Goal: Task Accomplishment & Management: Manage account settings

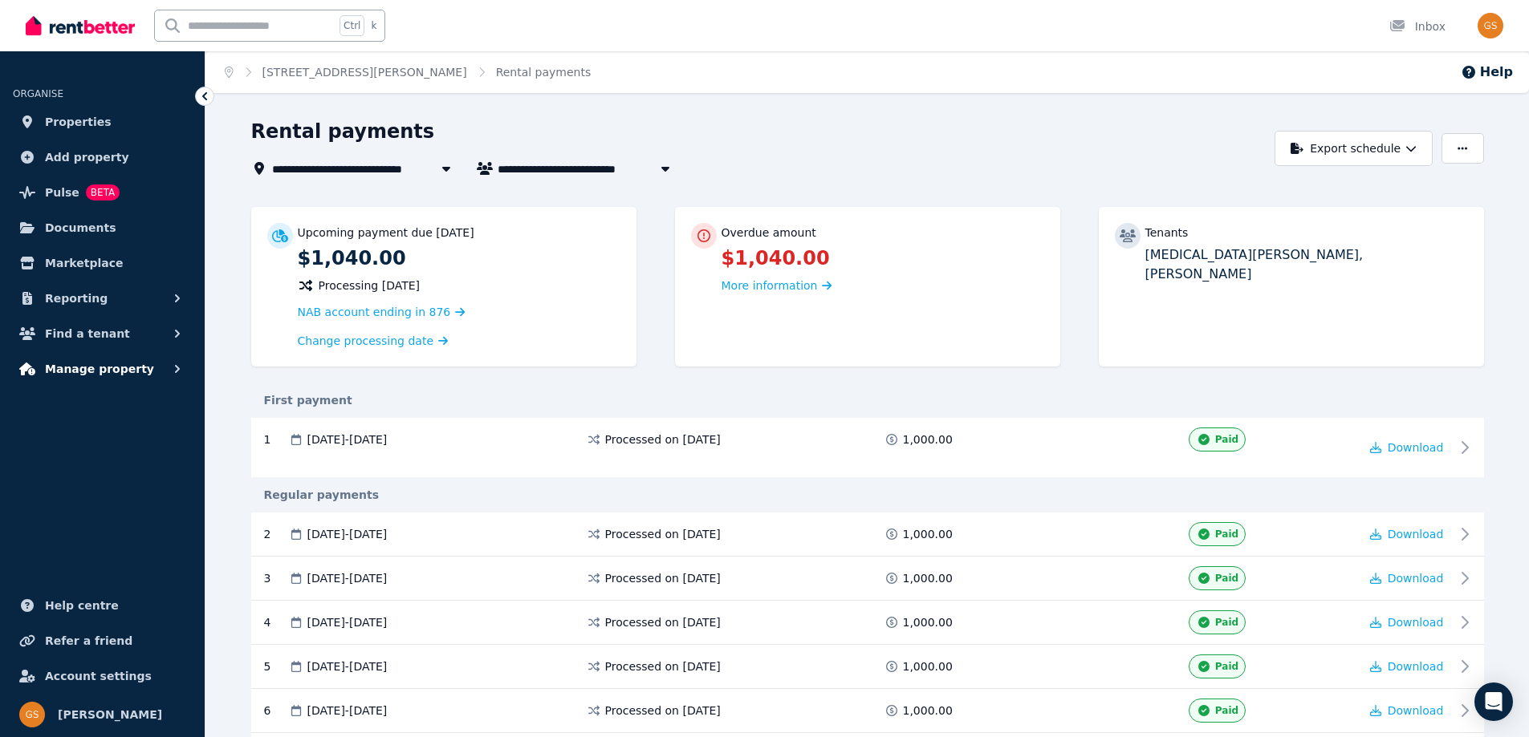
click at [103, 373] on span "Manage property" at bounding box center [99, 368] width 109 height 19
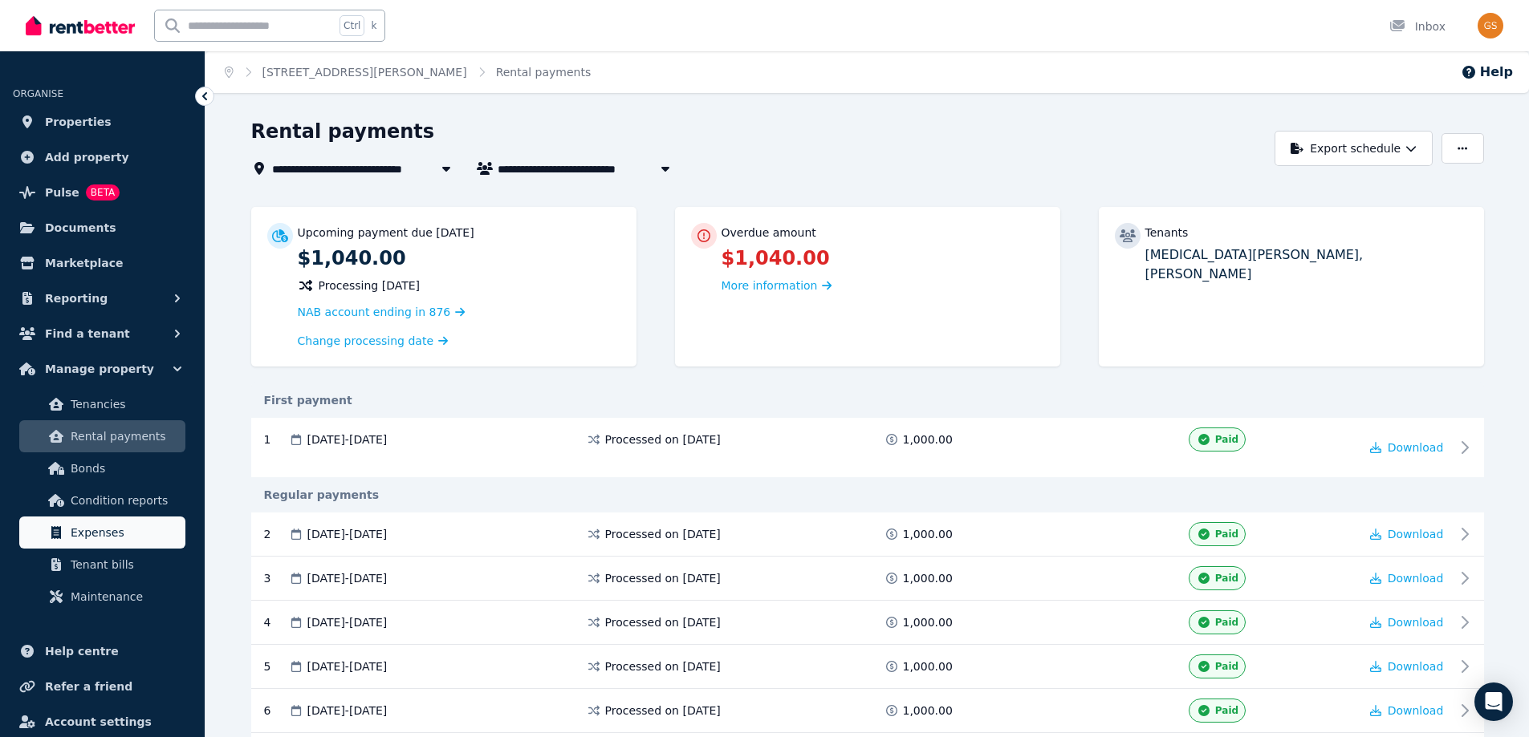
click at [149, 534] on span "Expenses" at bounding box center [125, 532] width 108 height 19
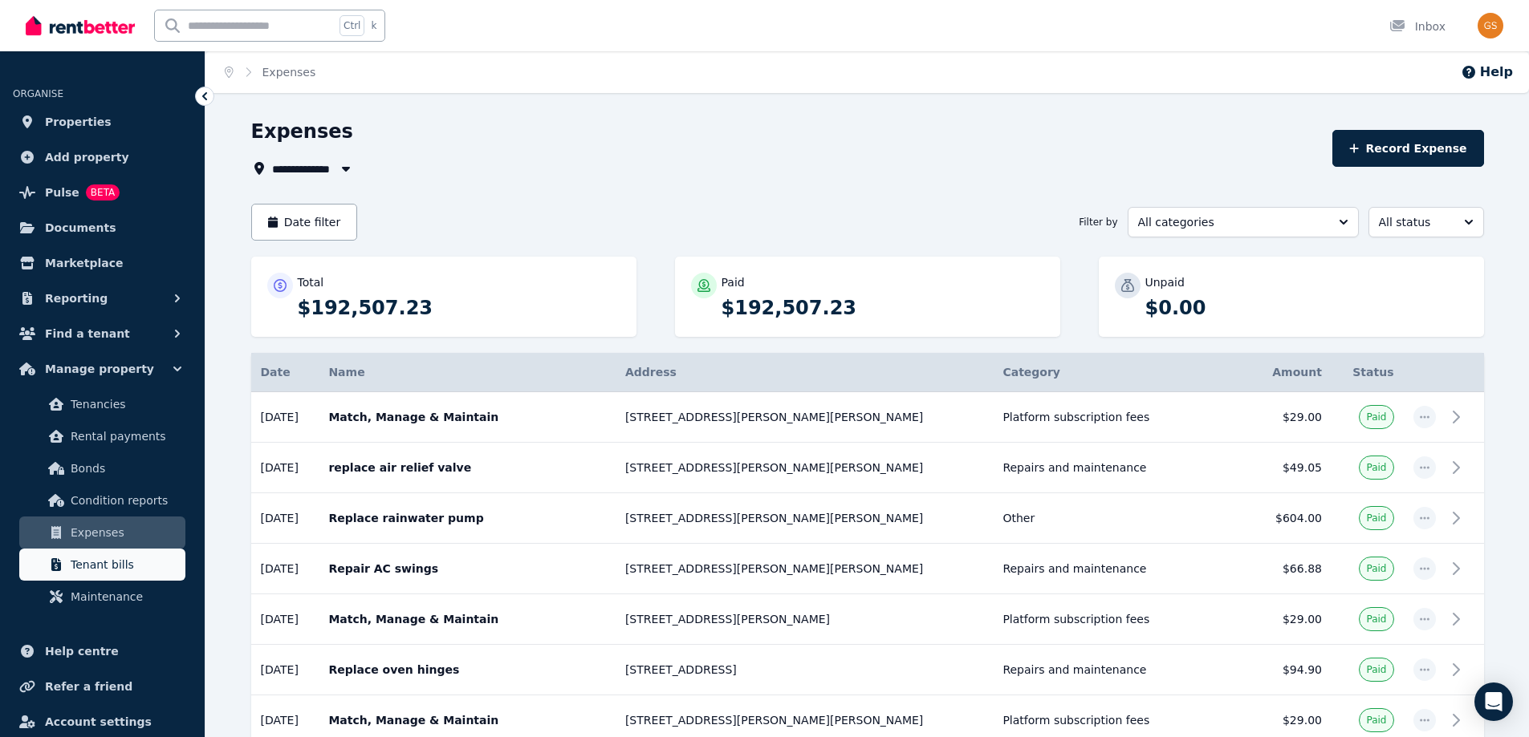
click at [128, 569] on span "Tenant bills" at bounding box center [125, 564] width 108 height 19
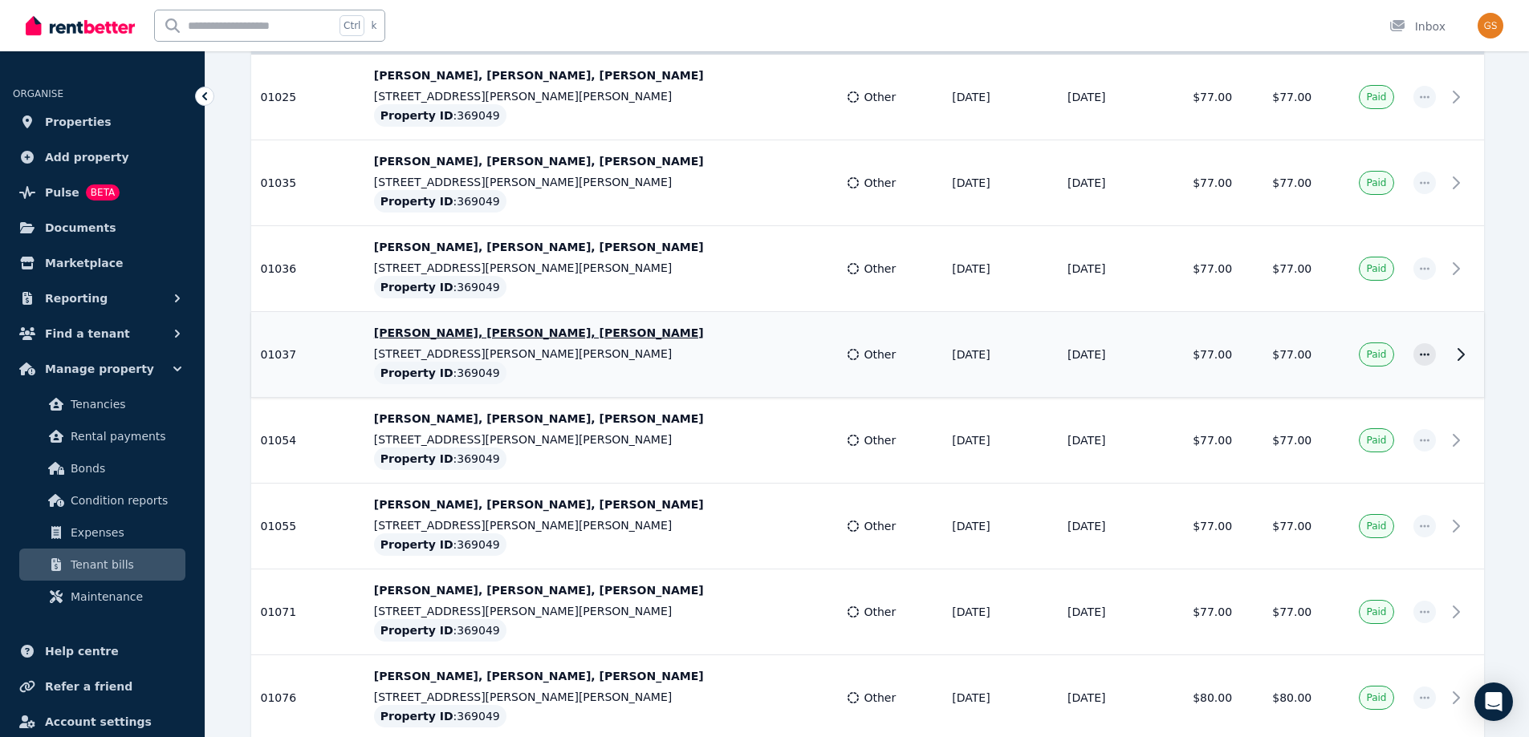
scroll to position [481, 0]
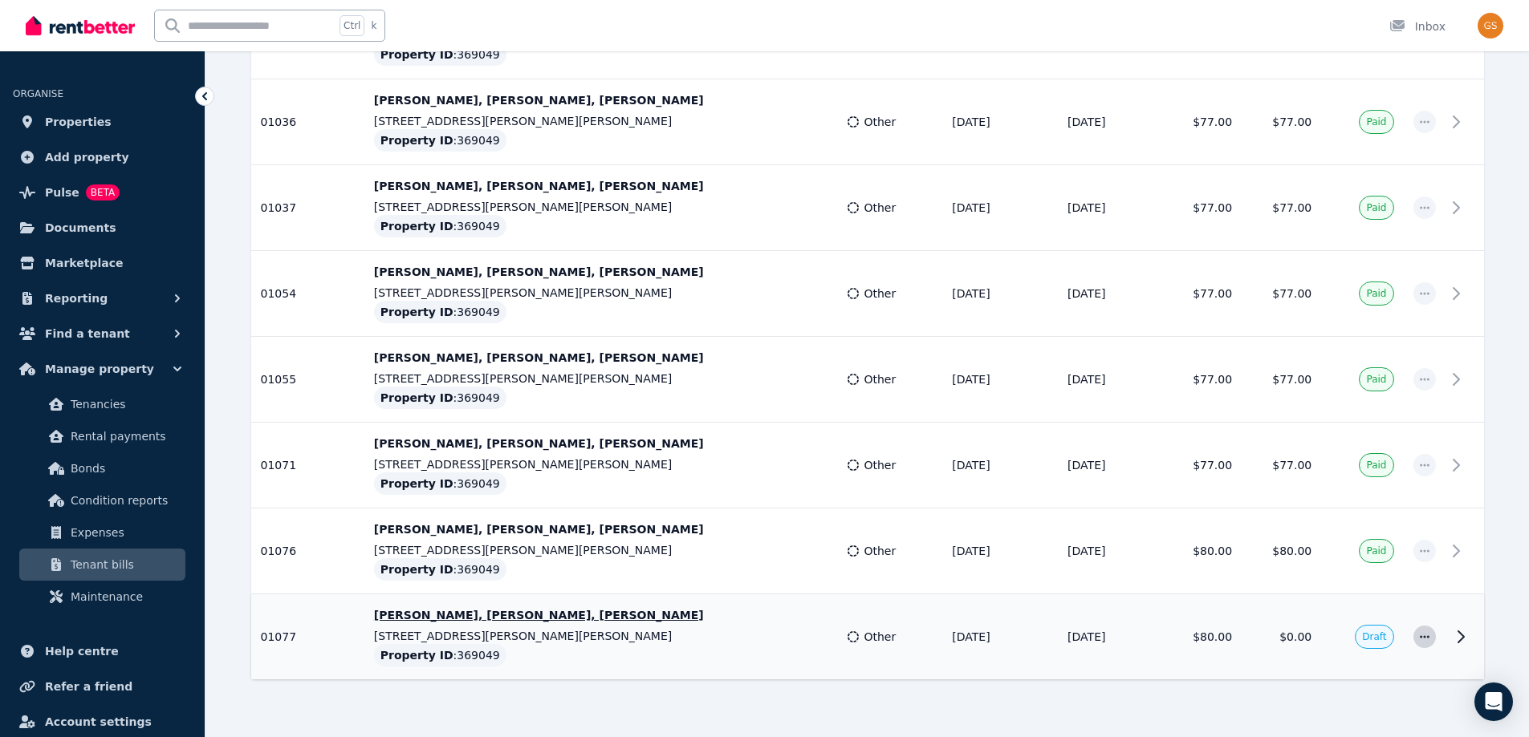
click at [1420, 637] on icon "button" at bounding box center [1425, 637] width 10 height 2
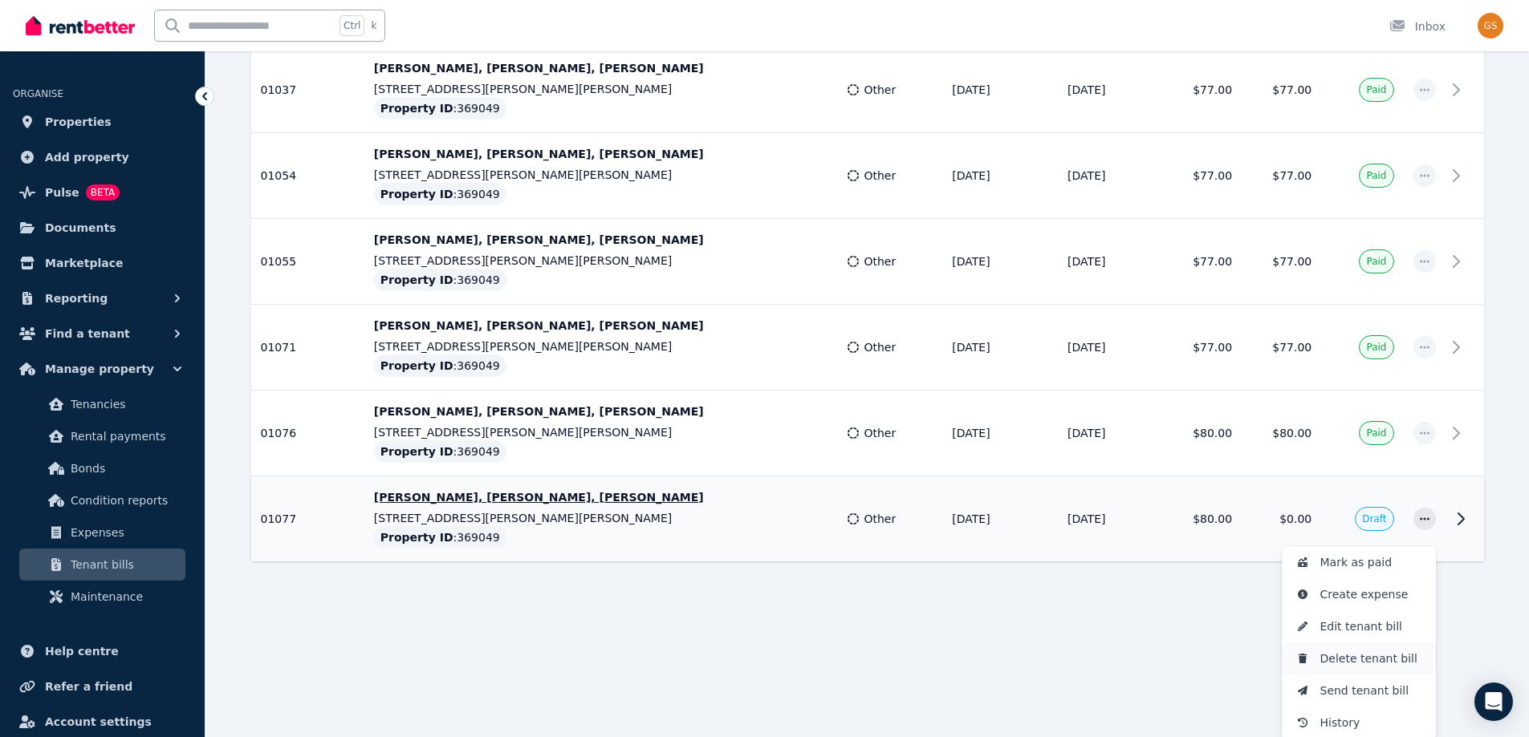
scroll to position [601, 0]
click at [1389, 686] on span "Send tenant bill" at bounding box center [1371, 689] width 103 height 19
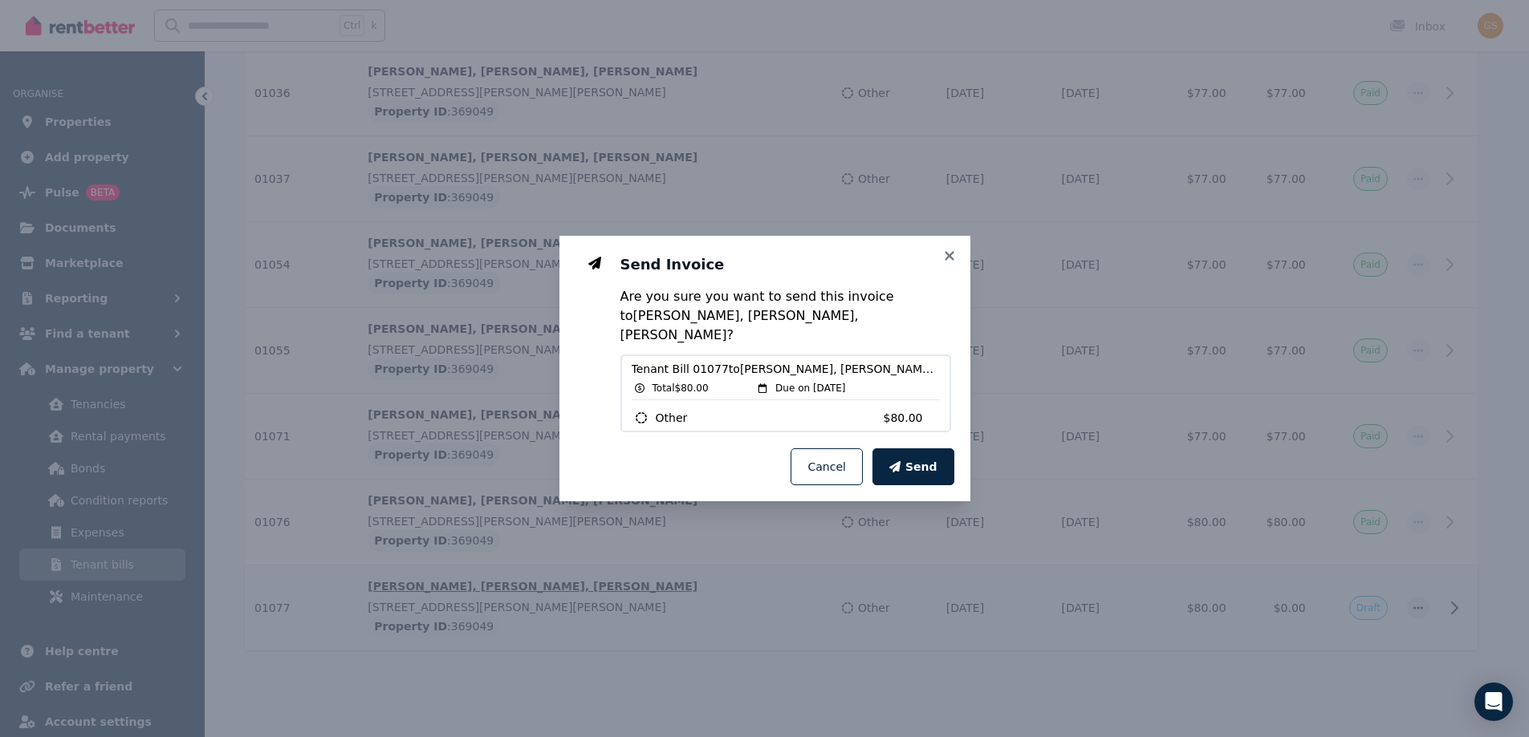
scroll to position [510, 0]
click at [921, 462] on span "Send" at bounding box center [927, 467] width 32 height 16
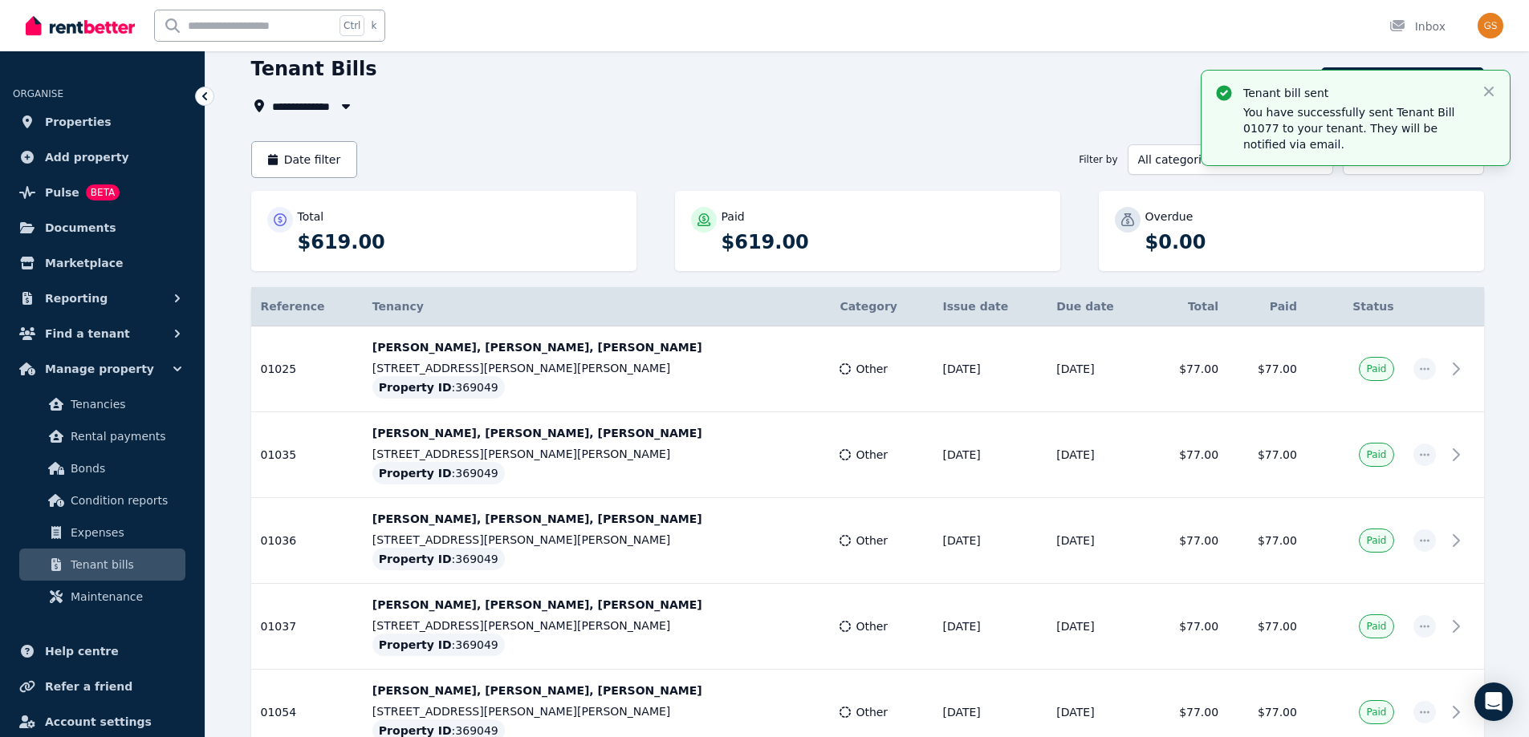
scroll to position [29, 0]
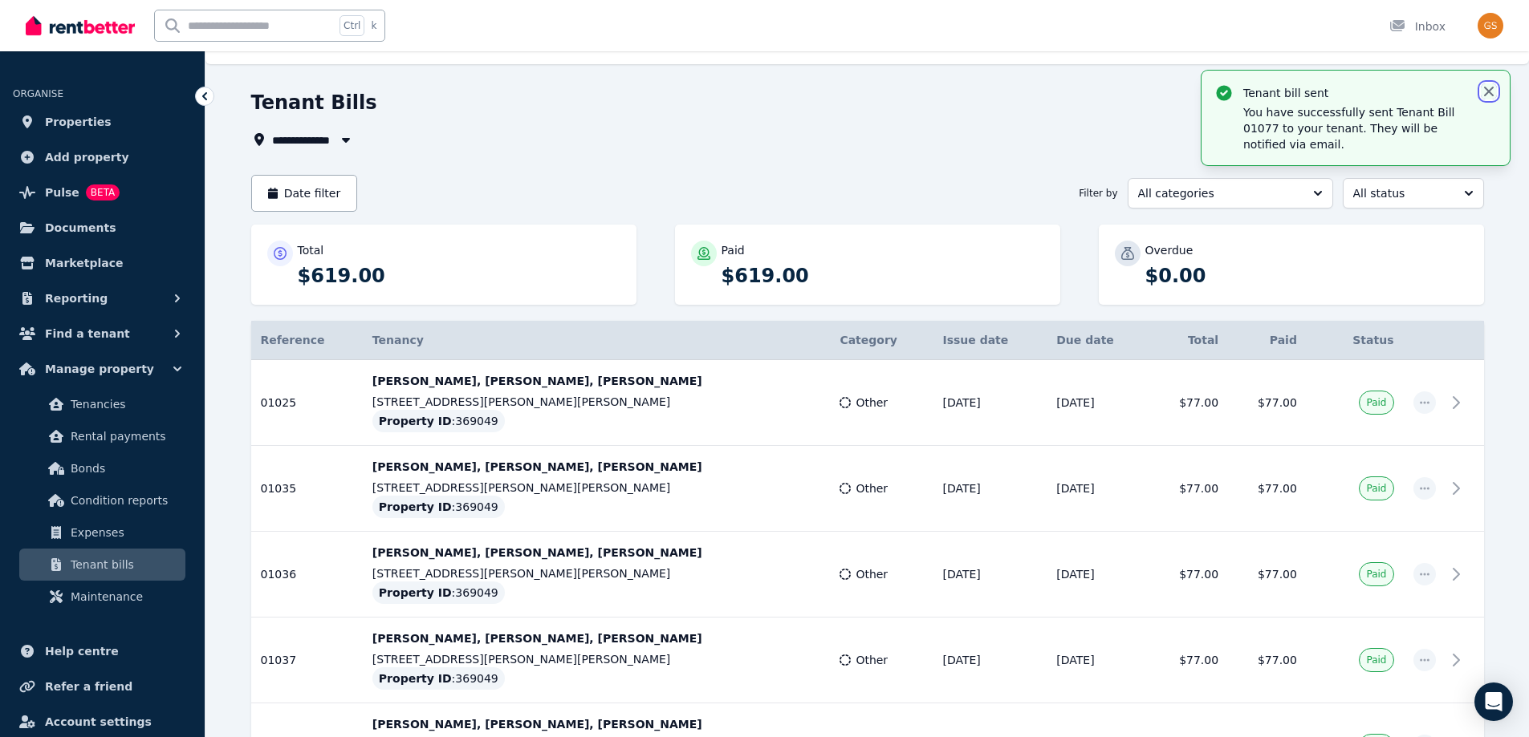
click at [1489, 92] on icon "button" at bounding box center [1489, 92] width 10 height 10
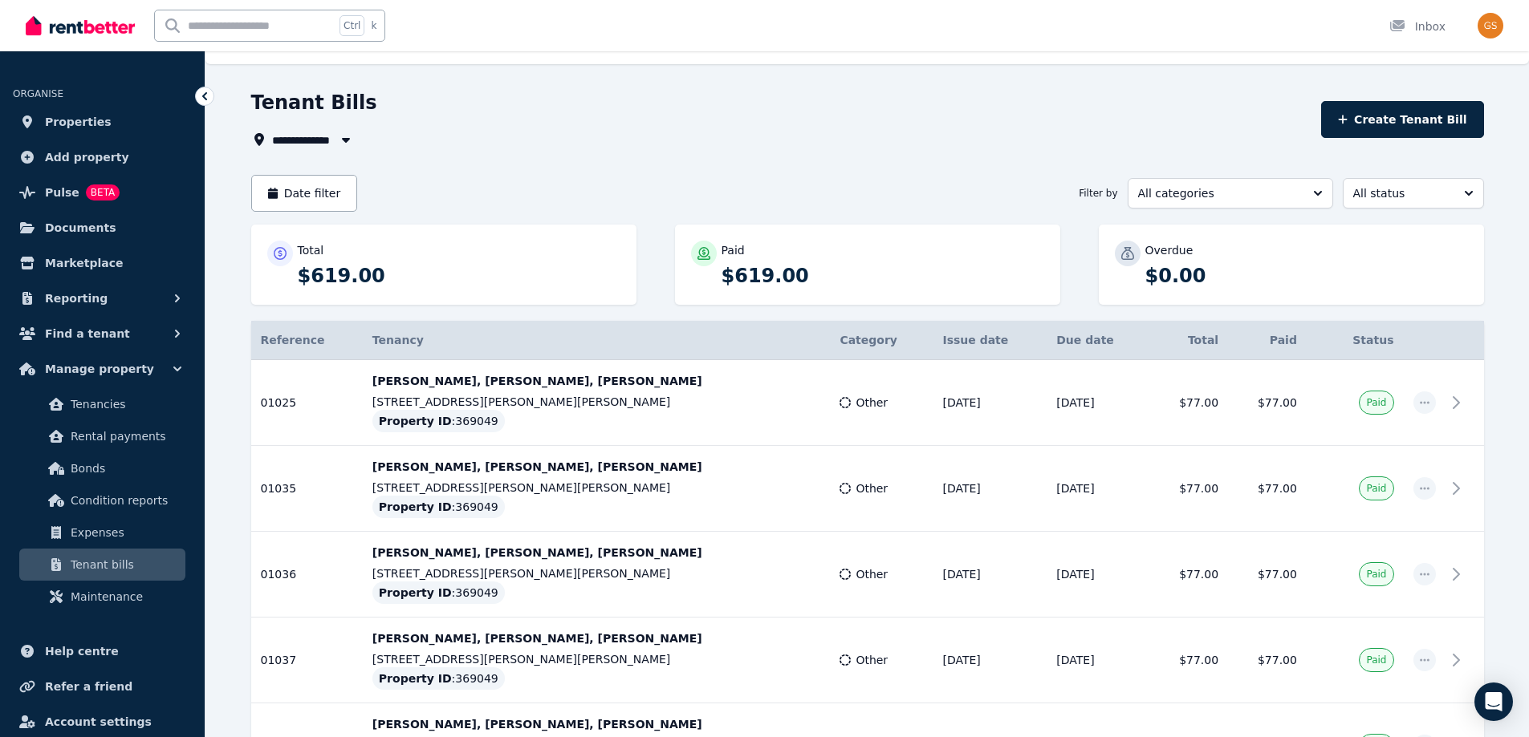
click at [1075, 106] on div "Tenant Bills" at bounding box center [781, 105] width 1060 height 30
